Goal: Task Accomplishment & Management: Manage account settings

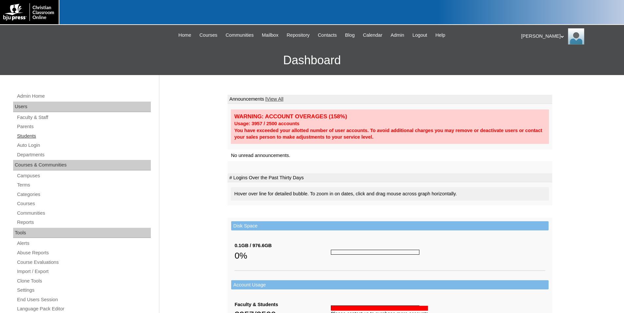
click at [26, 136] on link "Students" at bounding box center [83, 136] width 134 height 8
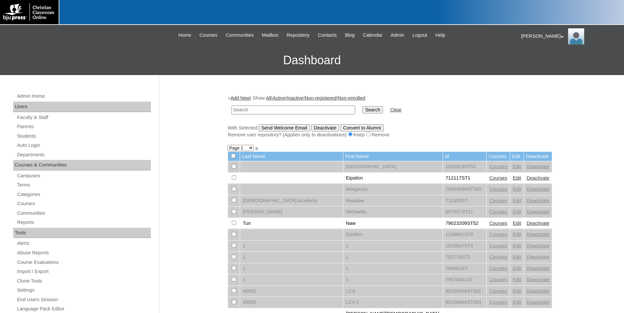
click at [240, 110] on input "text" at bounding box center [294, 110] width 124 height 9
paste input "amanda.m.t.gerdes@gmail.com"
type input "amanda.m.t.gerdes@gmail.com"
click at [525, 127] on div "With Selected: Send Welcome Email Deactivate Convert to Alumni Remove user repo…" at bounding box center [390, 131] width 325 height 14
click at [362, 111] on input "Search" at bounding box center [372, 109] width 20 height 7
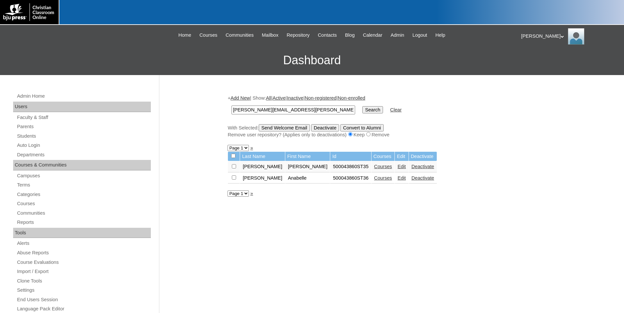
click at [398, 169] on link "Edit" at bounding box center [402, 166] width 8 height 5
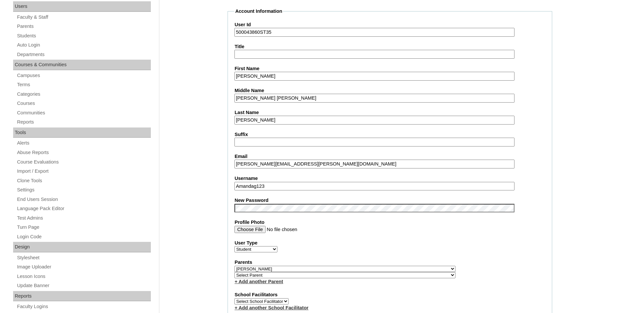
click at [285, 187] on input "Amandag123" at bounding box center [375, 186] width 280 height 9
type input "A"
type input "[PERSON_NAME].[PERSON_NAME]"
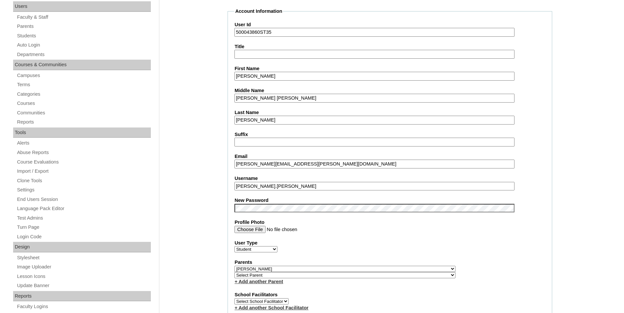
click at [325, 222] on label "Profile Photo" at bounding box center [390, 222] width 311 height 7
click at [325, 226] on input "Profile Photo" at bounding box center [375, 229] width 280 height 7
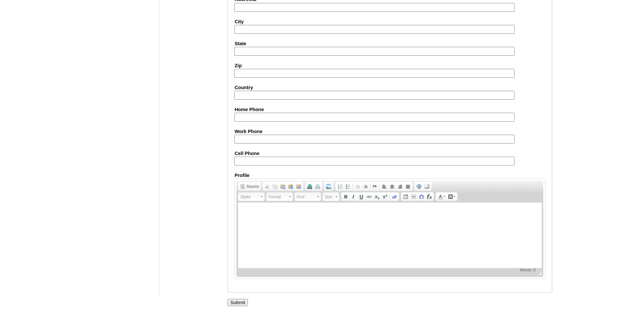
scroll to position [698, 0]
click at [235, 303] on input "Submit" at bounding box center [238, 302] width 20 height 7
